Goal: Obtain resource: Download file/media

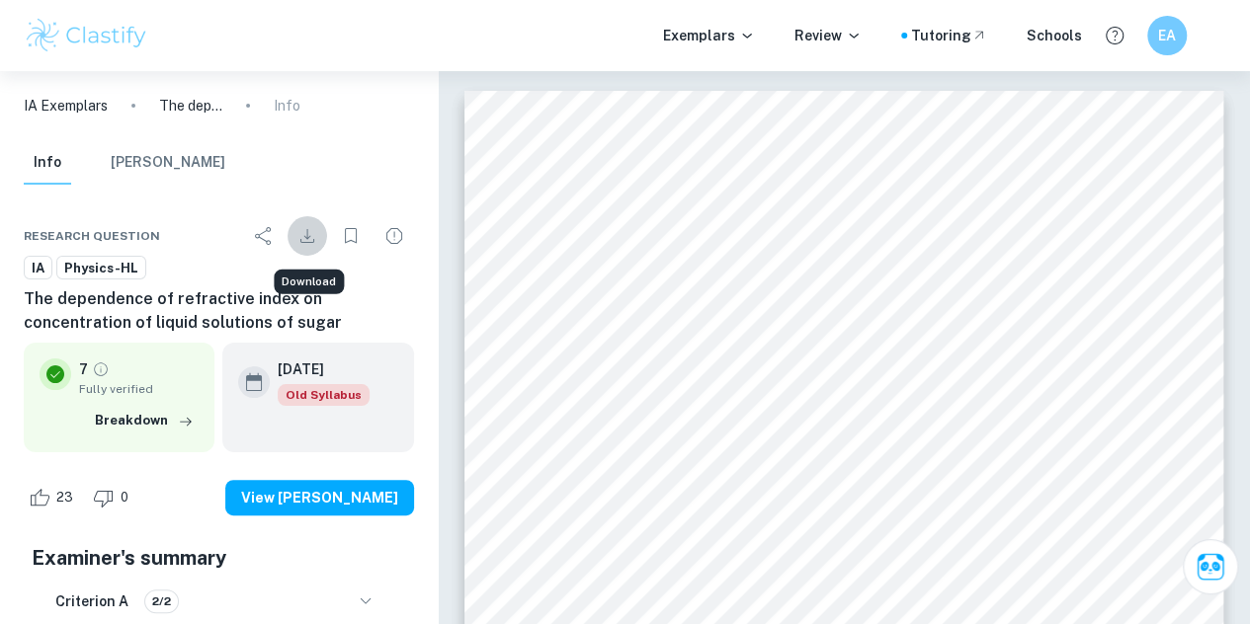
click at [308, 238] on icon "Download" at bounding box center [307, 236] width 24 height 24
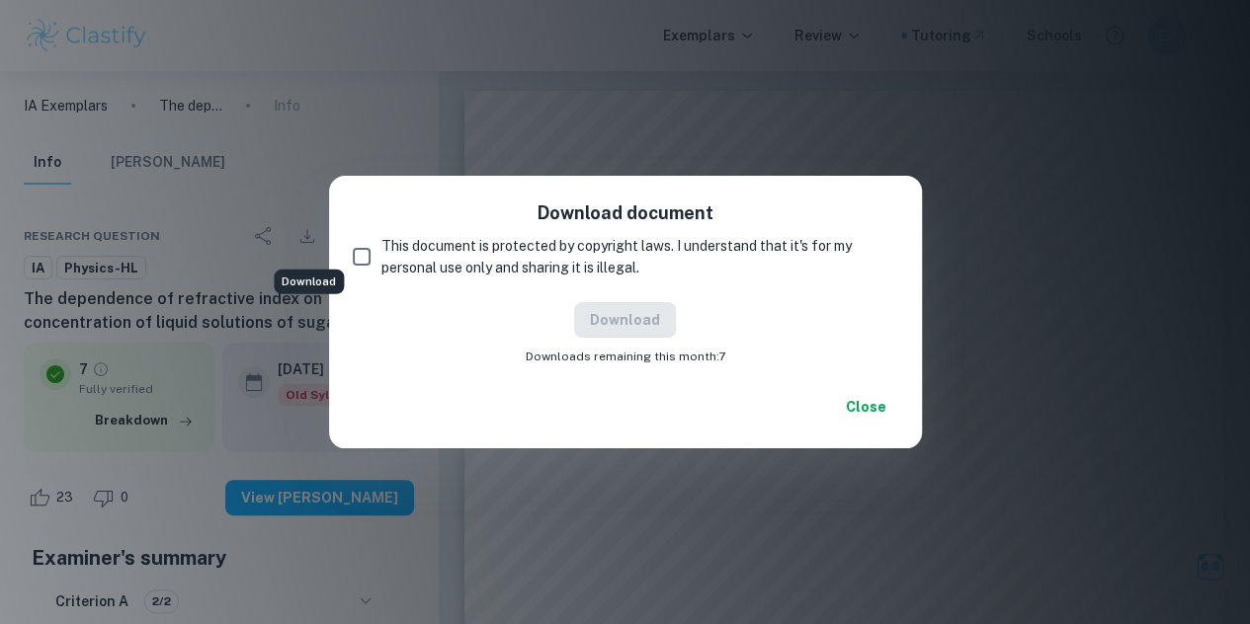
click at [486, 264] on span "This document is protected by copyright laws. I understand that it's for my per…" at bounding box center [631, 256] width 501 height 43
click at [381, 264] on input "This document is protected by copyright laws. I understand that it's for my per…" at bounding box center [362, 257] width 40 height 40
checkbox input "true"
click at [623, 320] on button "Download" at bounding box center [625, 320] width 102 height 36
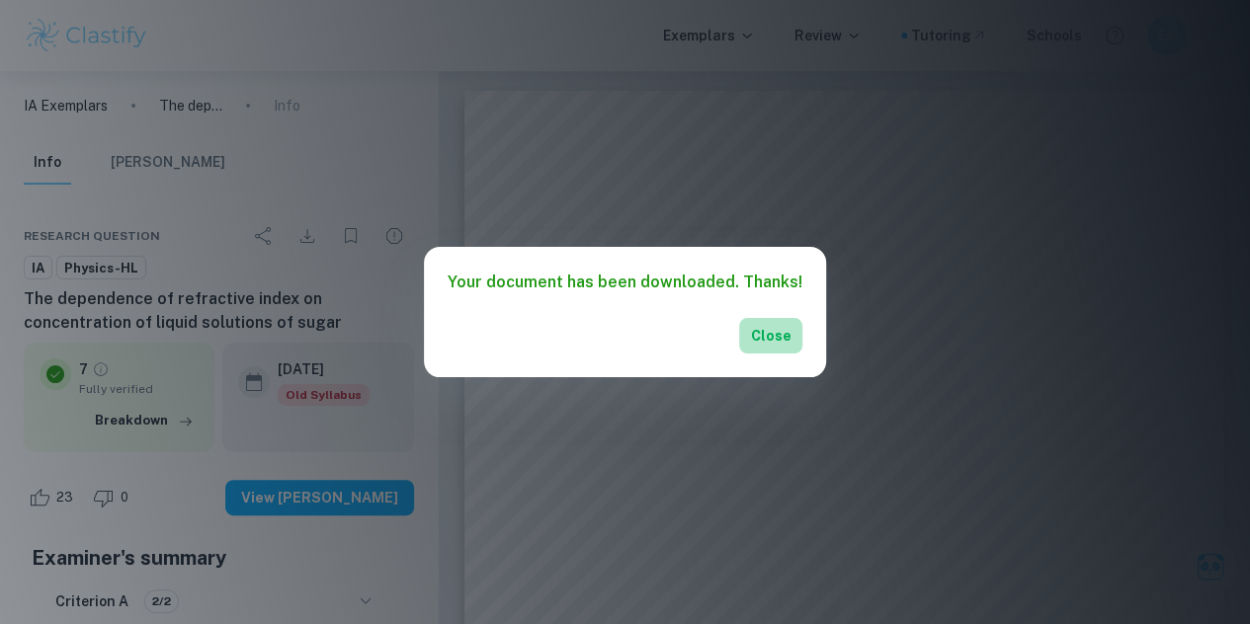
click at [747, 331] on button "Close" at bounding box center [770, 336] width 63 height 36
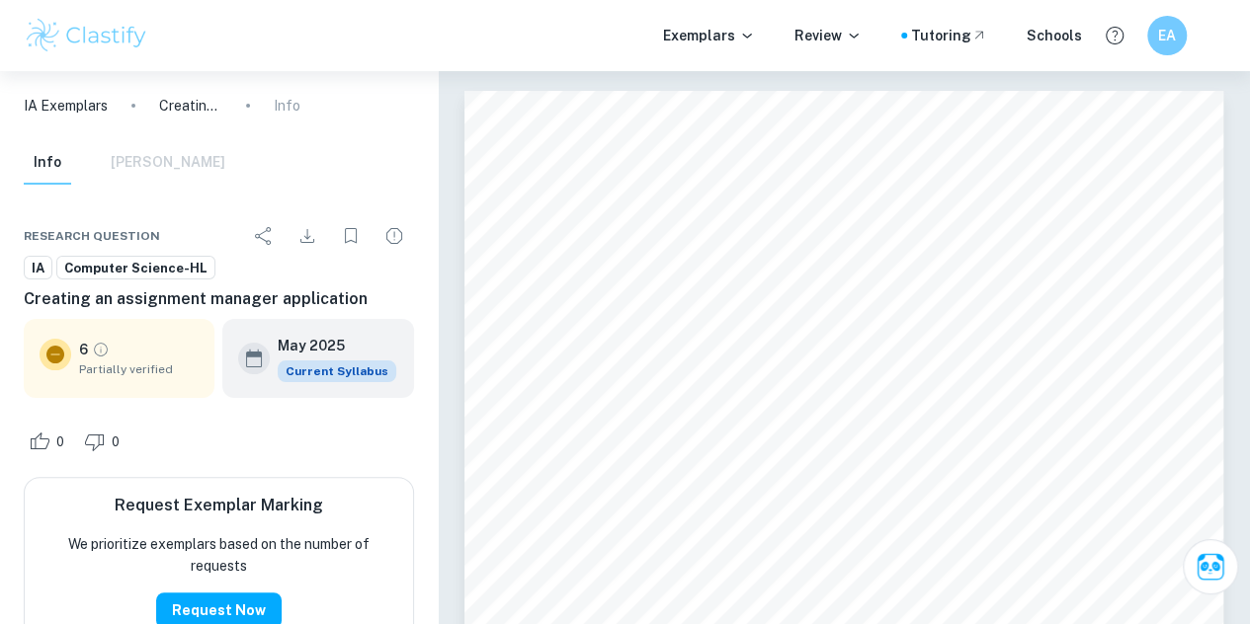
click at [63, 106] on p "IA Exemplars" at bounding box center [66, 106] width 84 height 22
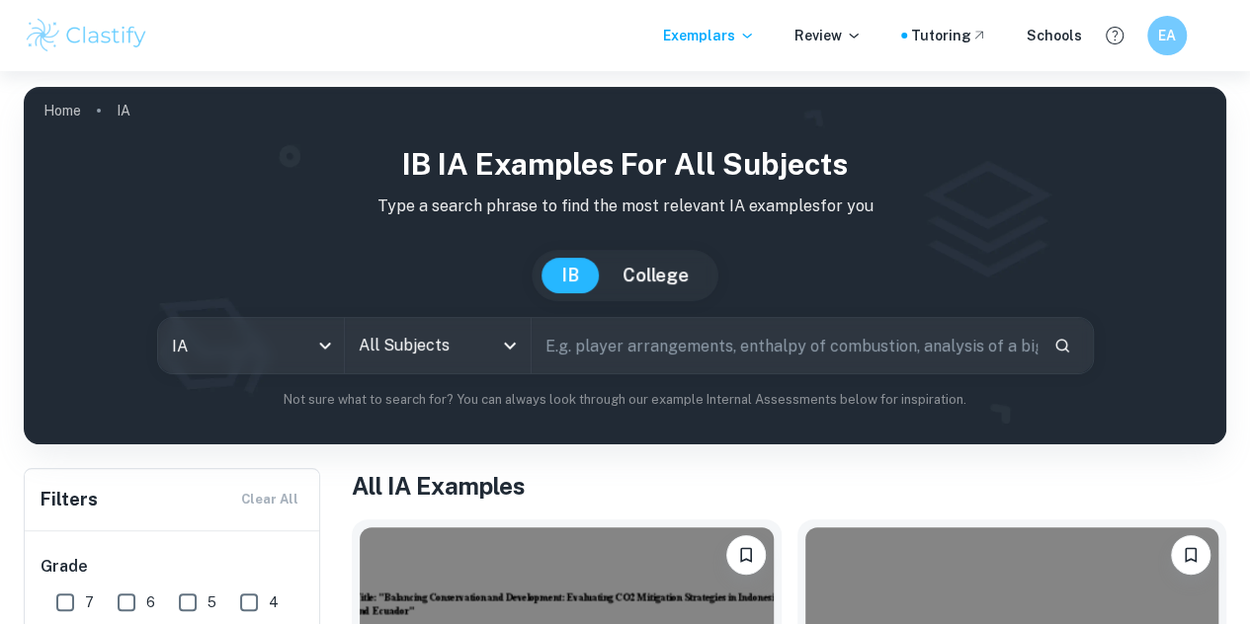
click at [617, 355] on input "text" at bounding box center [785, 345] width 506 height 55
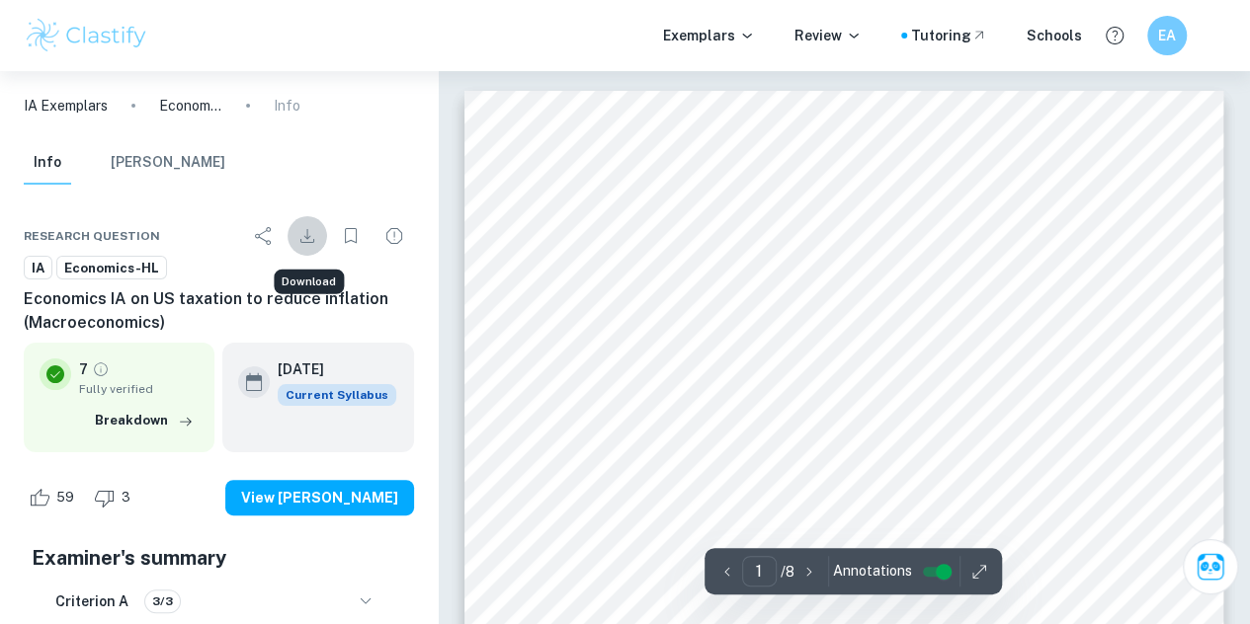
click at [308, 236] on icon "Download" at bounding box center [307, 236] width 14 height 14
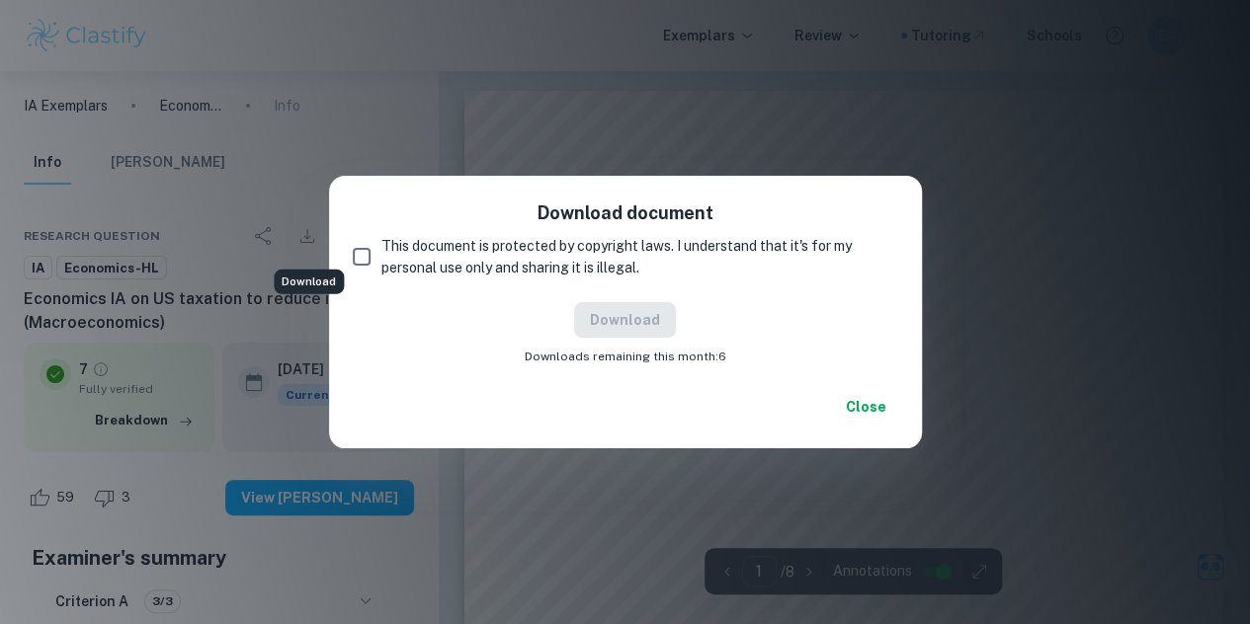
click at [431, 263] on span "This document is protected by copyright laws. I understand that it's for my per…" at bounding box center [631, 256] width 501 height 43
click at [381, 263] on input "This document is protected by copyright laws. I understand that it's for my per…" at bounding box center [362, 257] width 40 height 40
checkbox input "true"
click at [608, 312] on button "Download" at bounding box center [625, 320] width 102 height 36
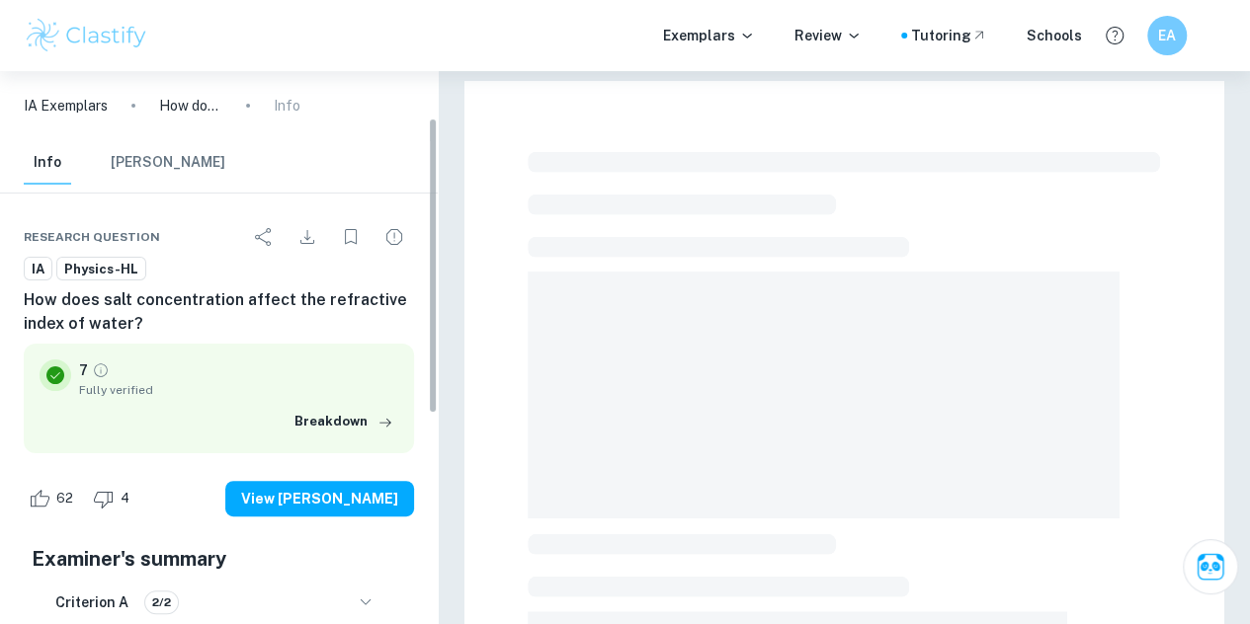
scroll to position [87, 0]
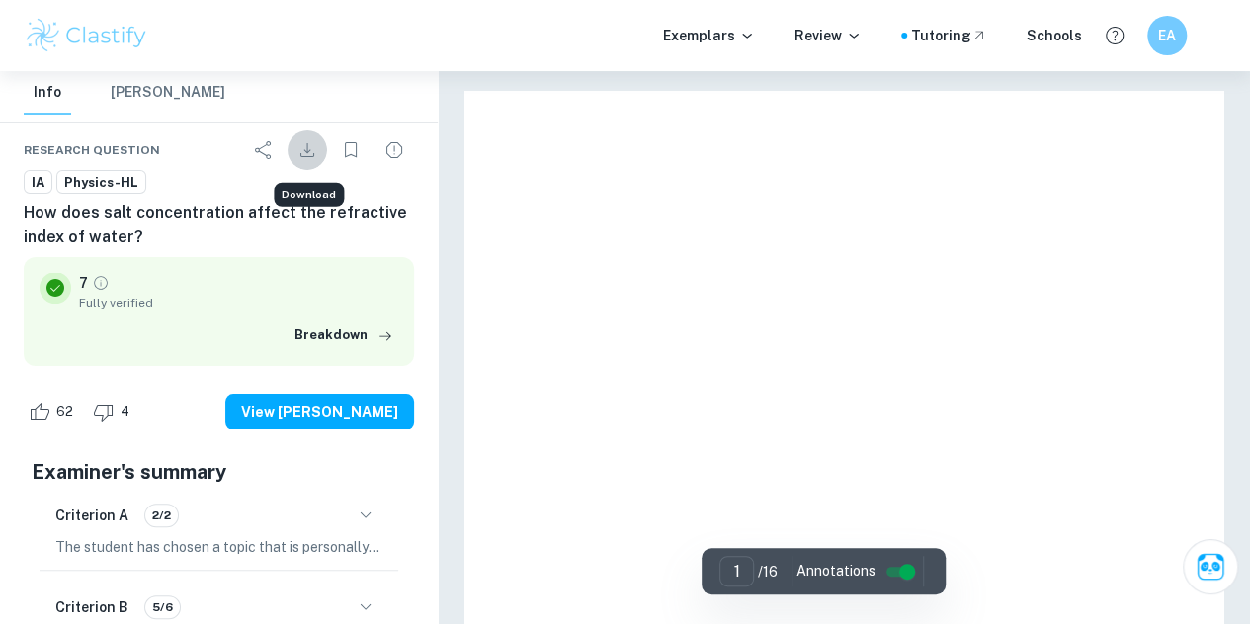
click at [308, 150] on icon "Download" at bounding box center [307, 150] width 14 height 14
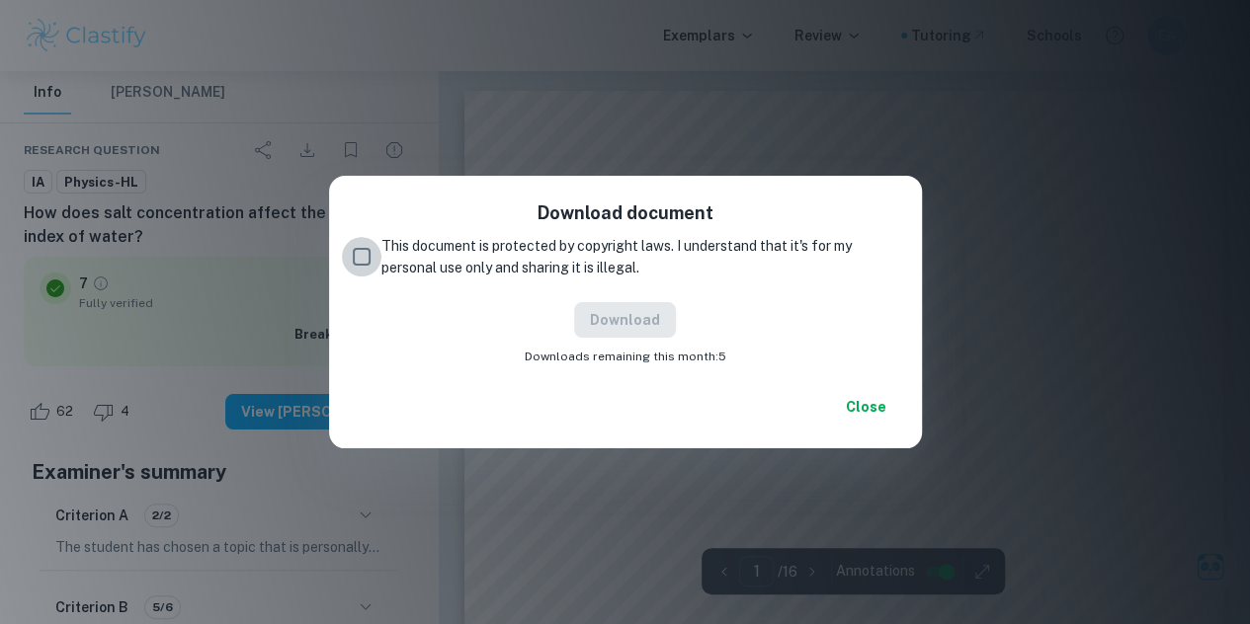
click at [355, 257] on input "This document is protected by copyright laws. I understand that it's for my per…" at bounding box center [362, 257] width 40 height 40
checkbox input "true"
click at [646, 325] on button "Download" at bounding box center [625, 320] width 102 height 36
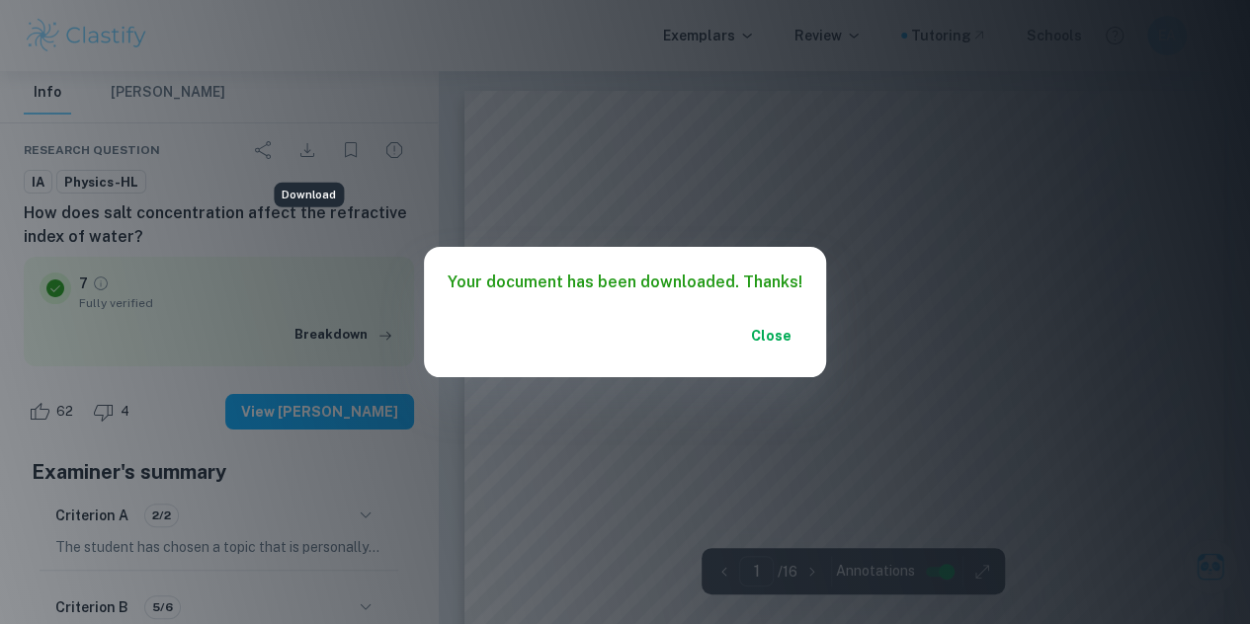
click at [759, 329] on button "Close" at bounding box center [770, 336] width 63 height 36
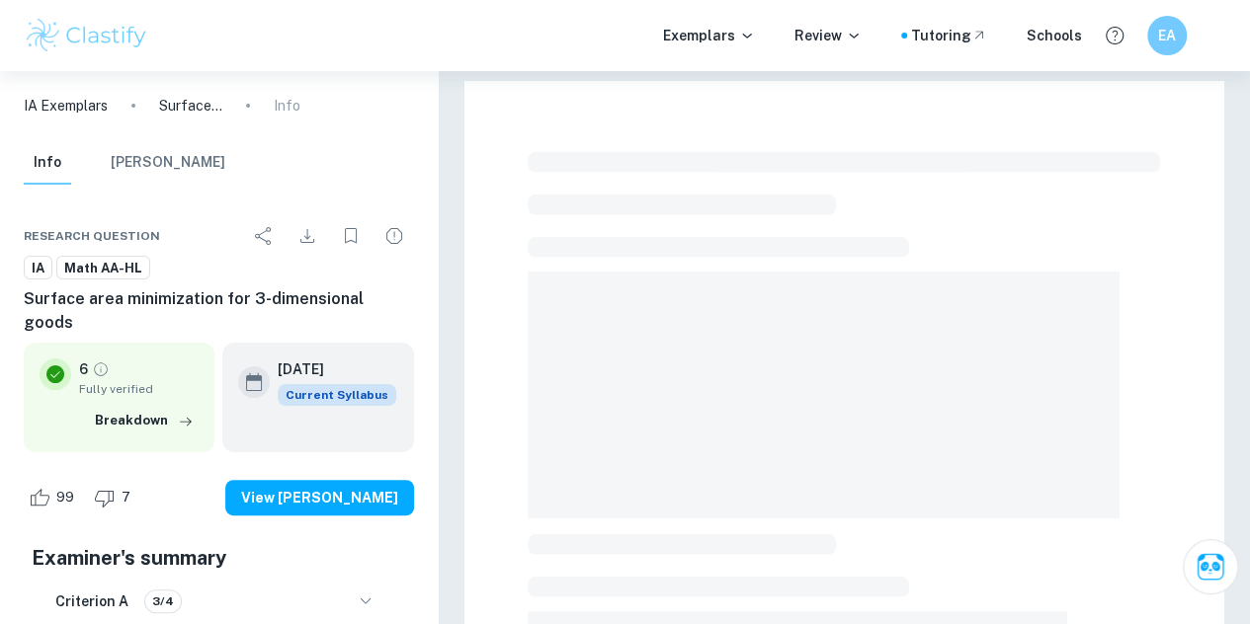
checkbox input "true"
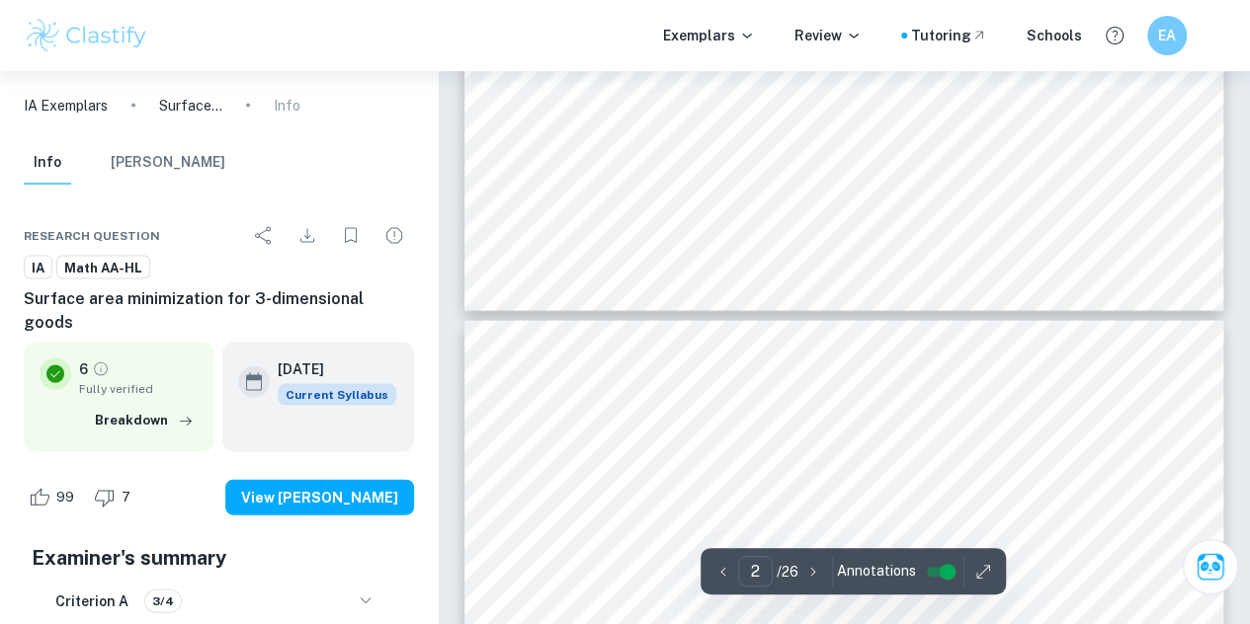
type input "3"
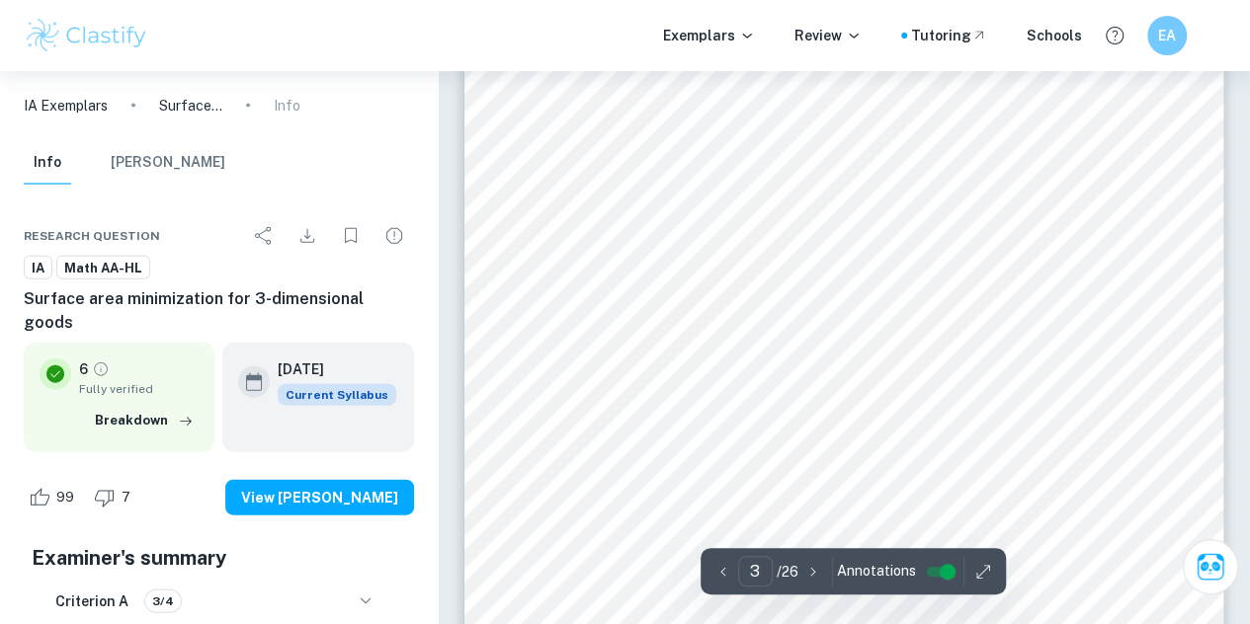
scroll to position [2198, 0]
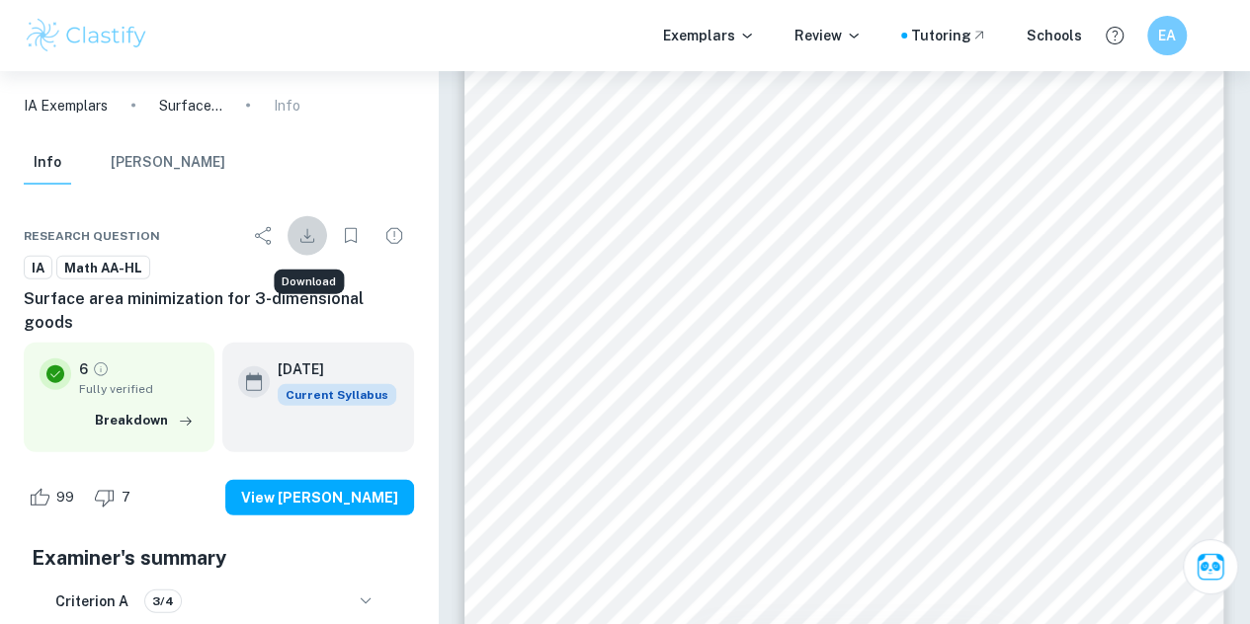
click at [312, 232] on icon "Download" at bounding box center [307, 236] width 24 height 24
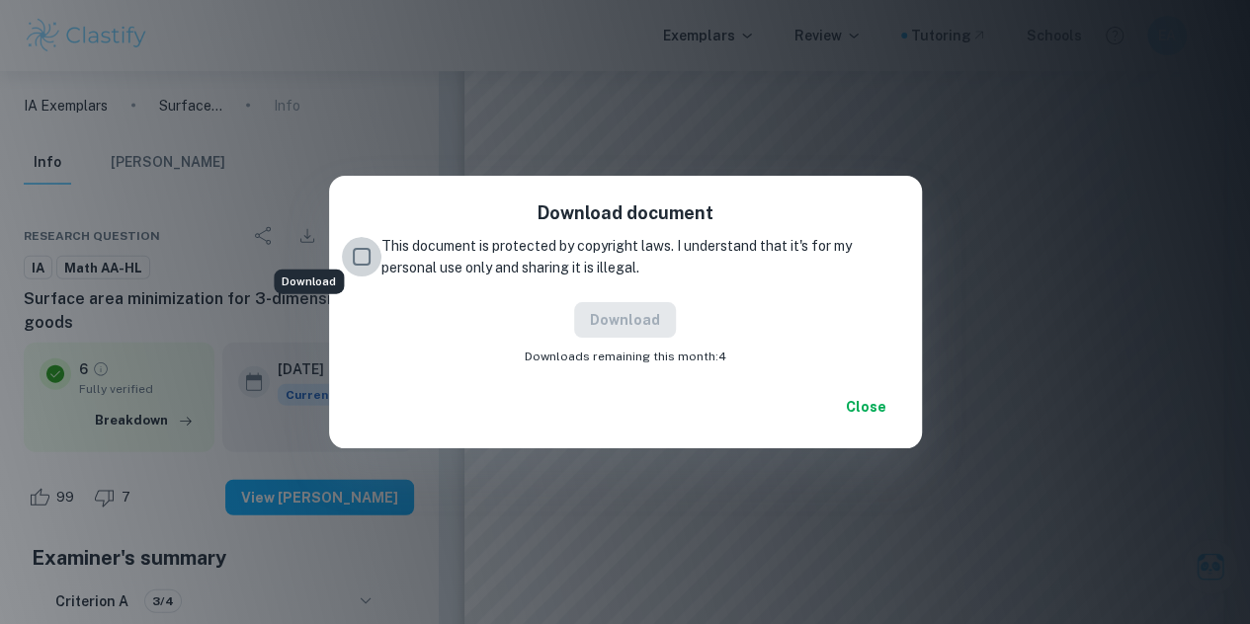
click at [363, 259] on input "This document is protected by copyright laws. I understand that it's for my per…" at bounding box center [362, 257] width 40 height 40
checkbox input "true"
click at [660, 323] on button "Download" at bounding box center [625, 320] width 102 height 36
